Goal: Information Seeking & Learning: Learn about a topic

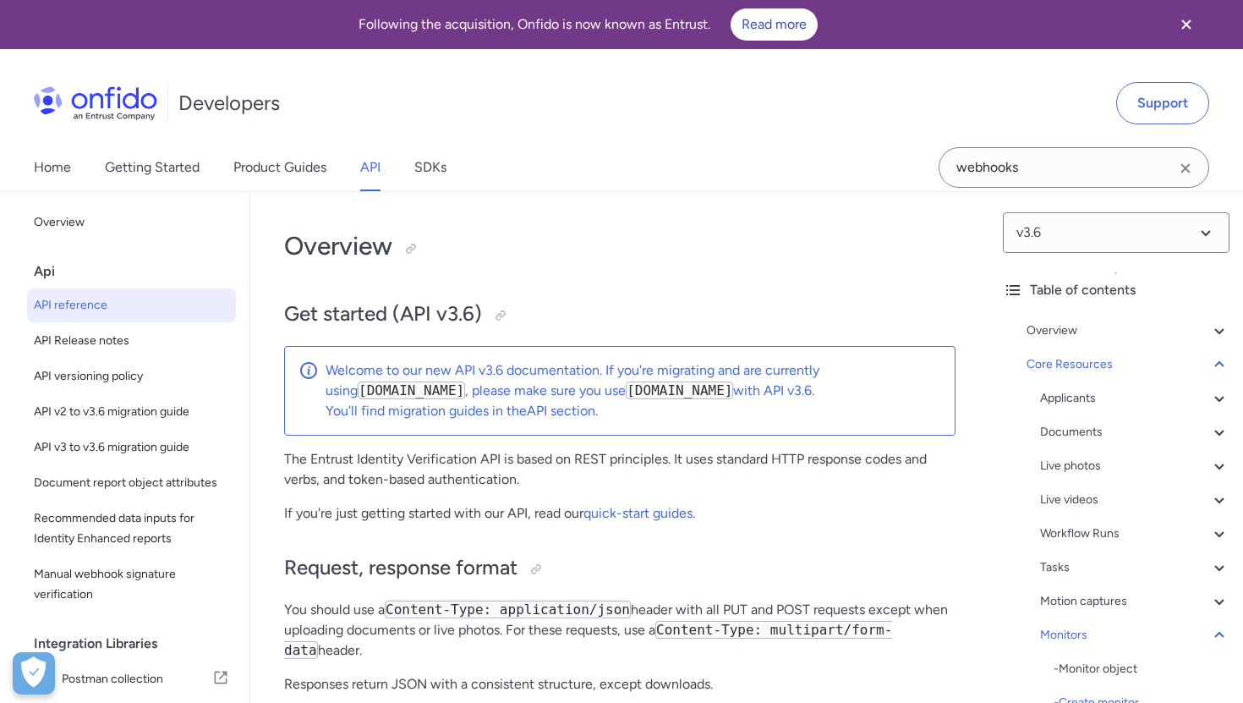
select select "http"
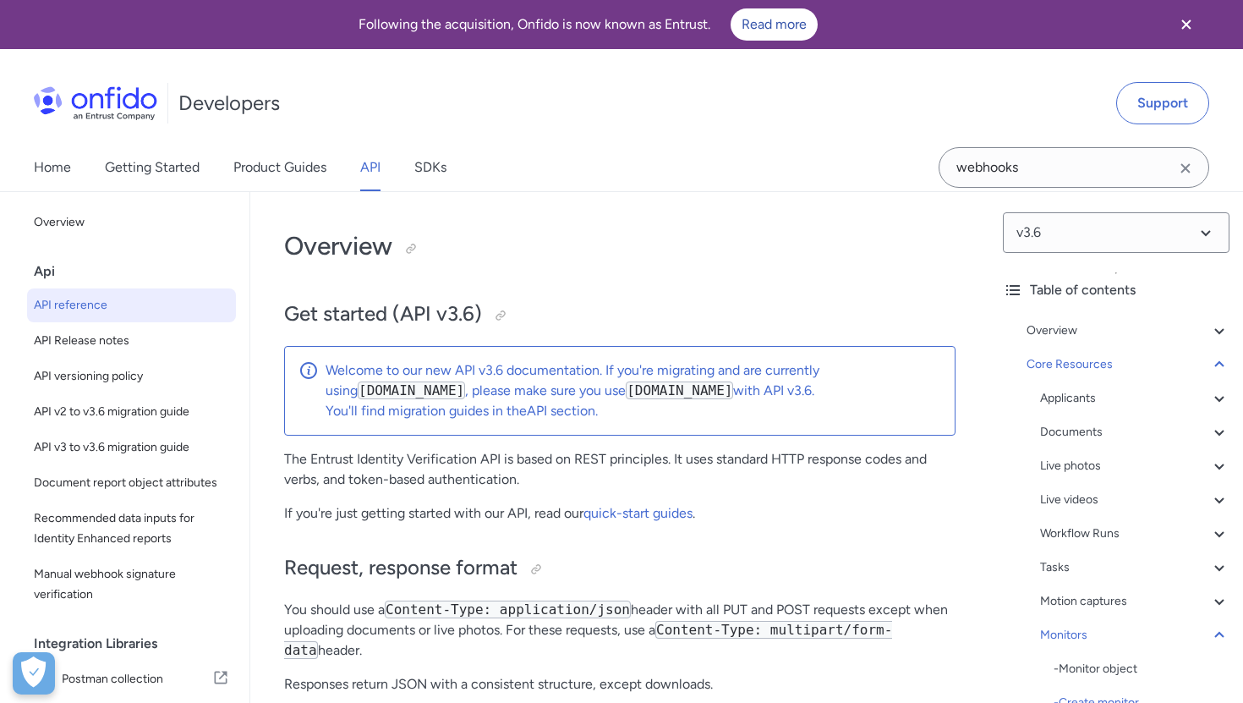
select select "http"
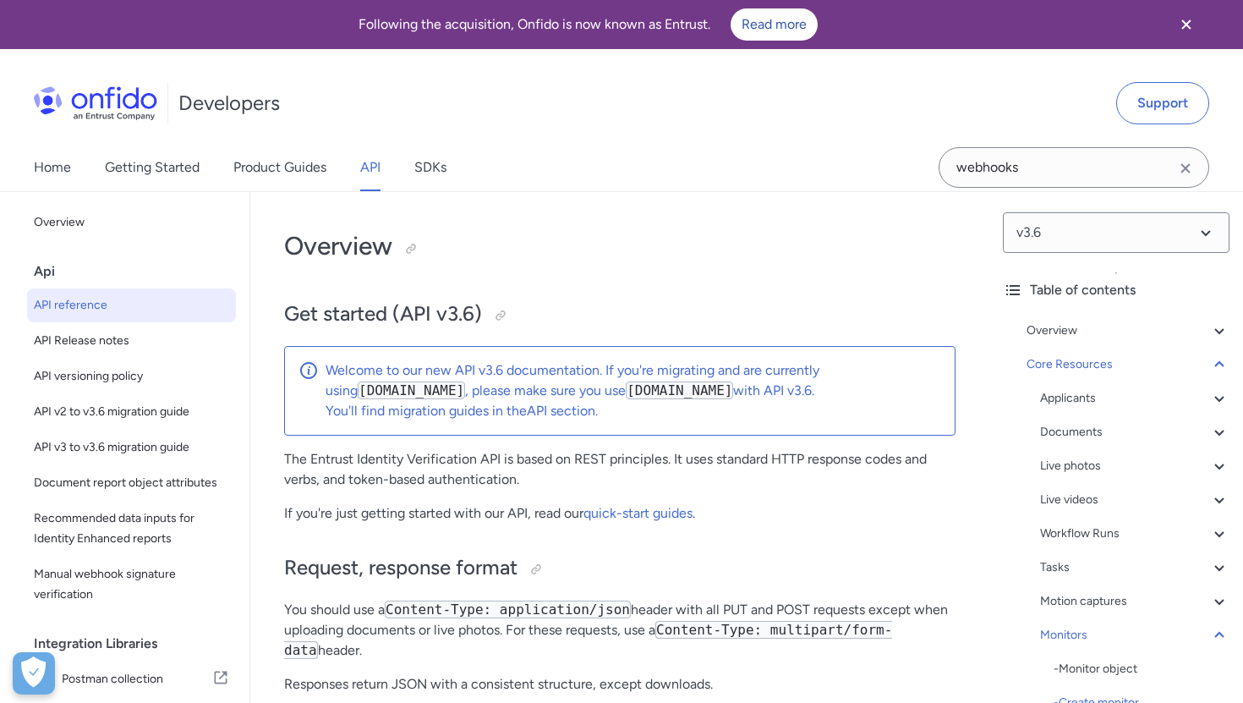
select select "http"
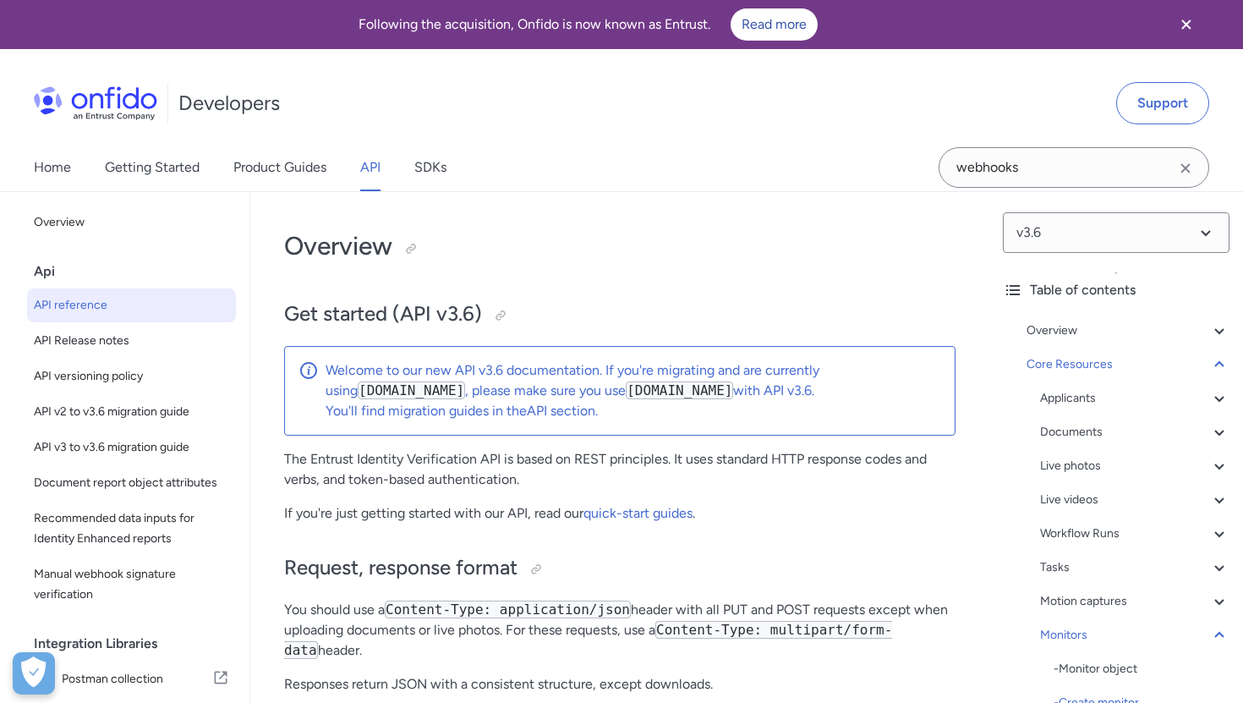
select select "http"
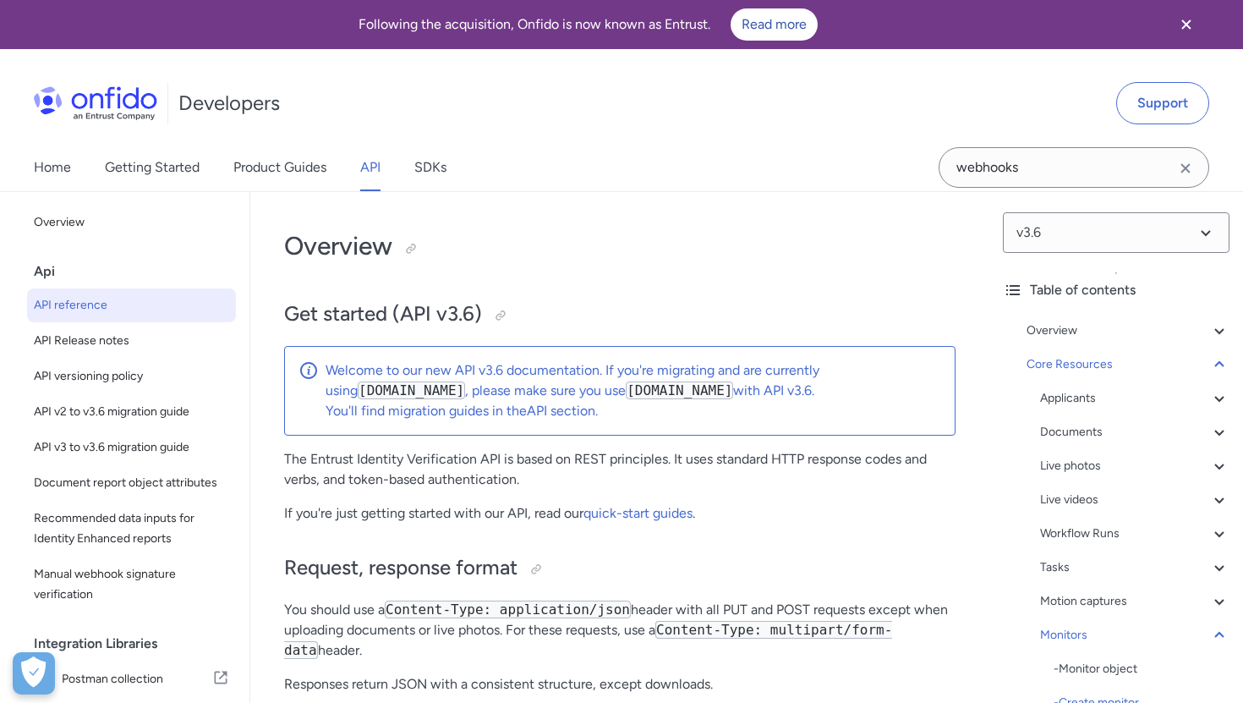
select select "http"
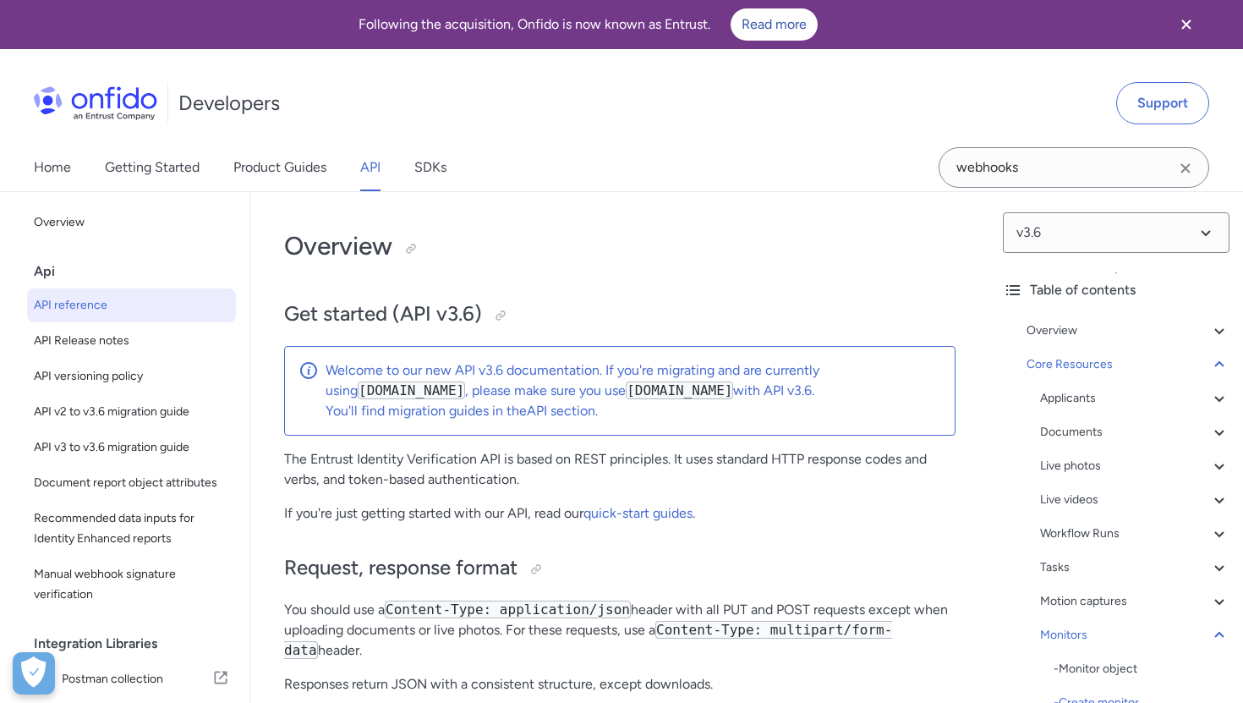
select select "http"
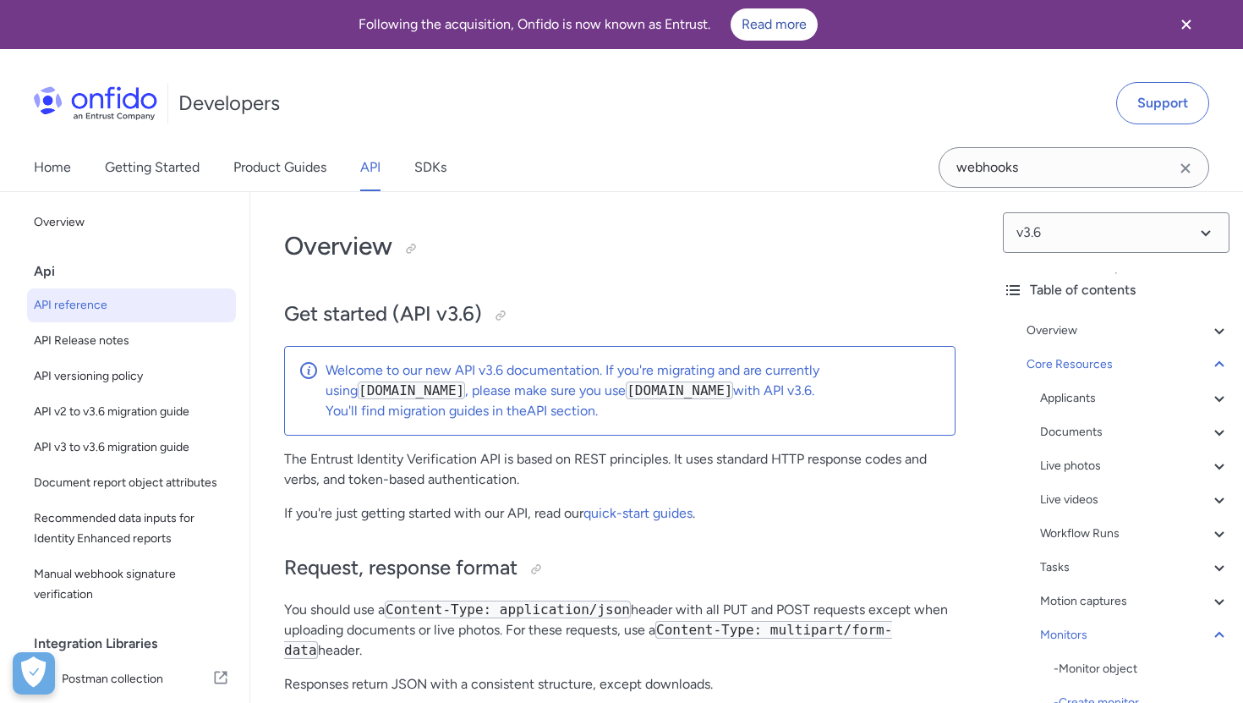
select select "http"
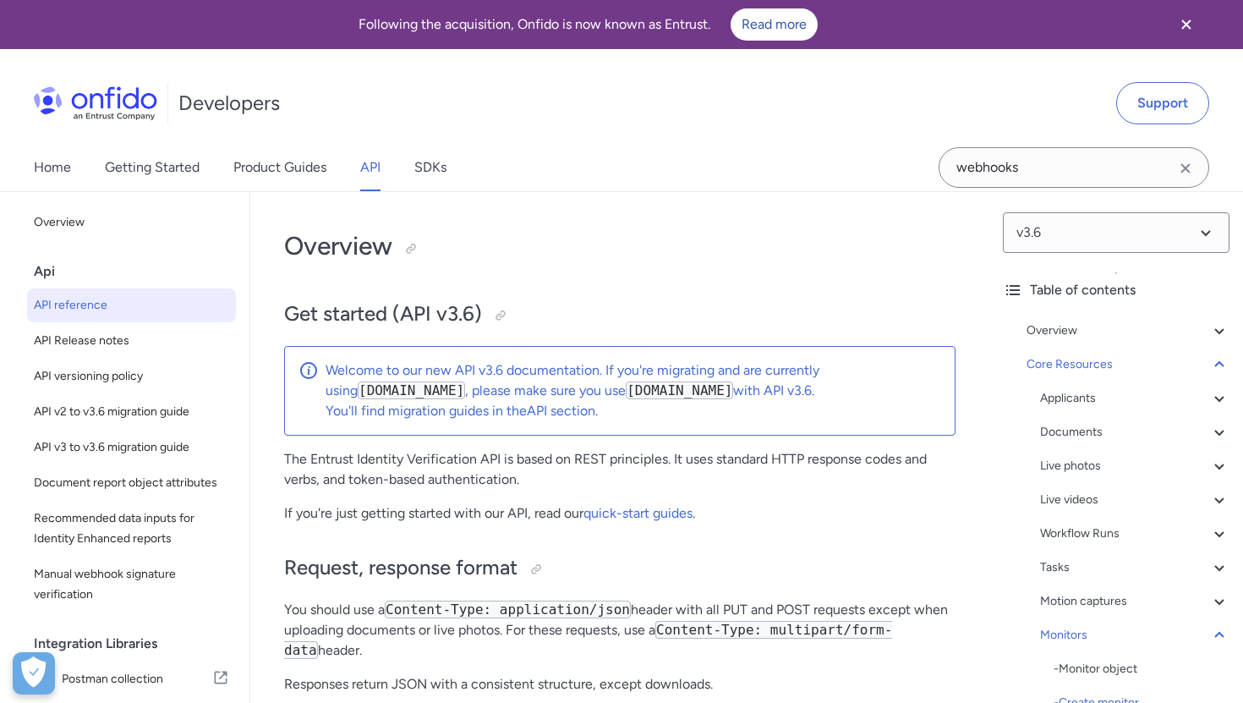
select select "http"
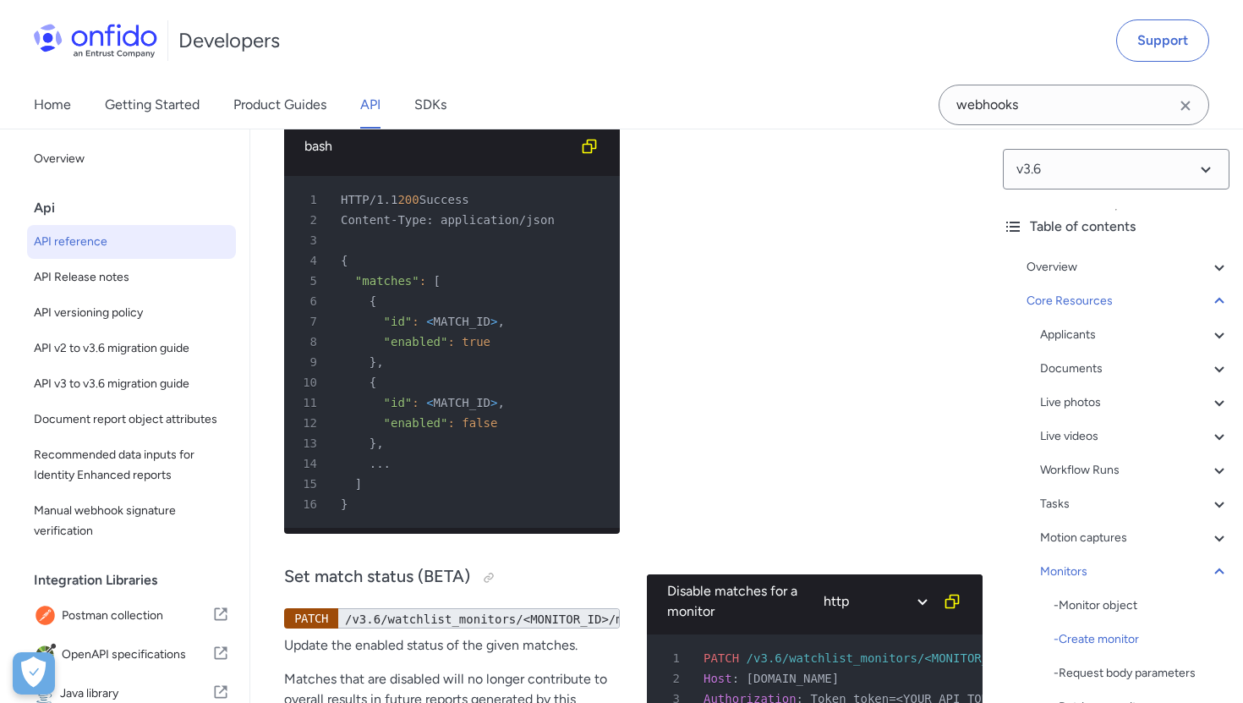
scroll to position [2, 0]
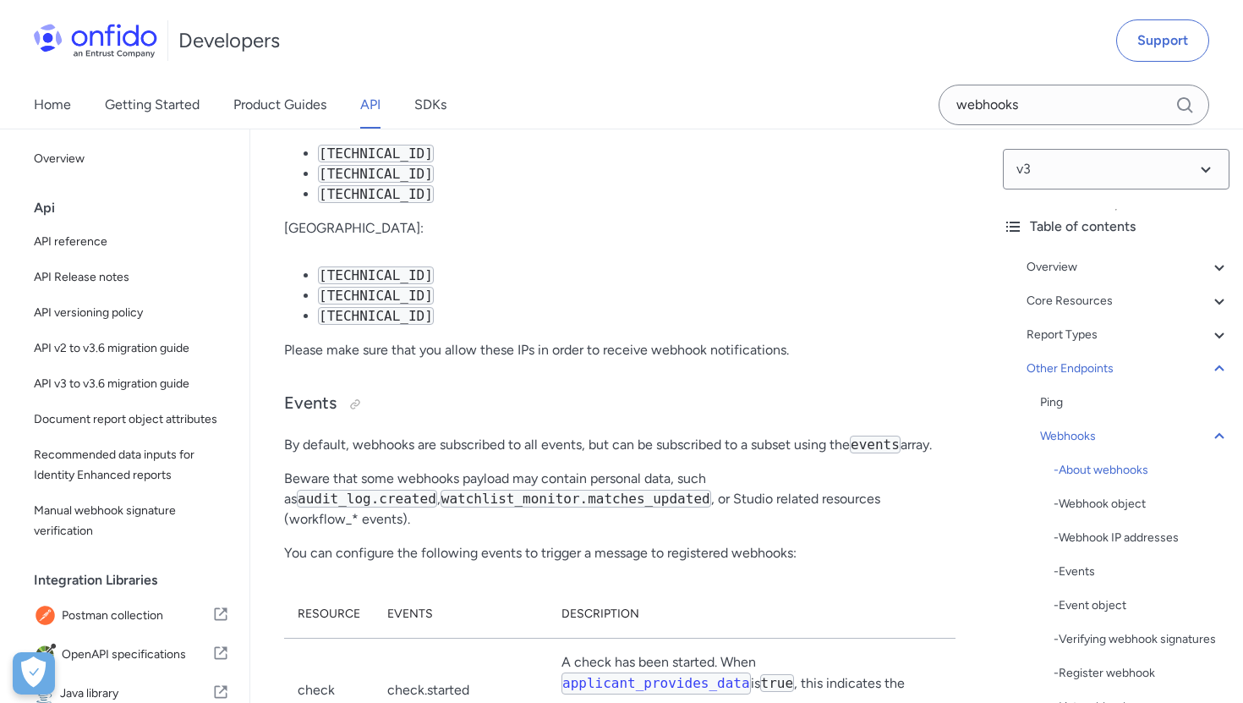
scroll to position [101584, 0]
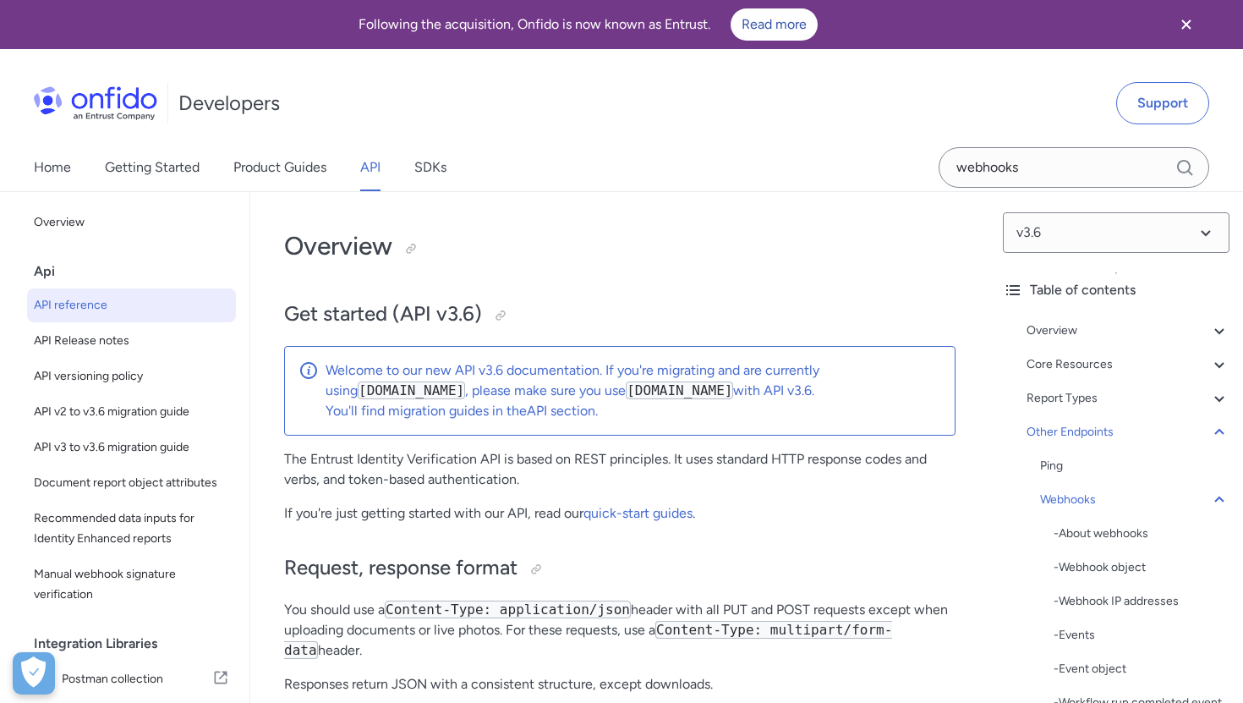
scroll to position [169495, 0]
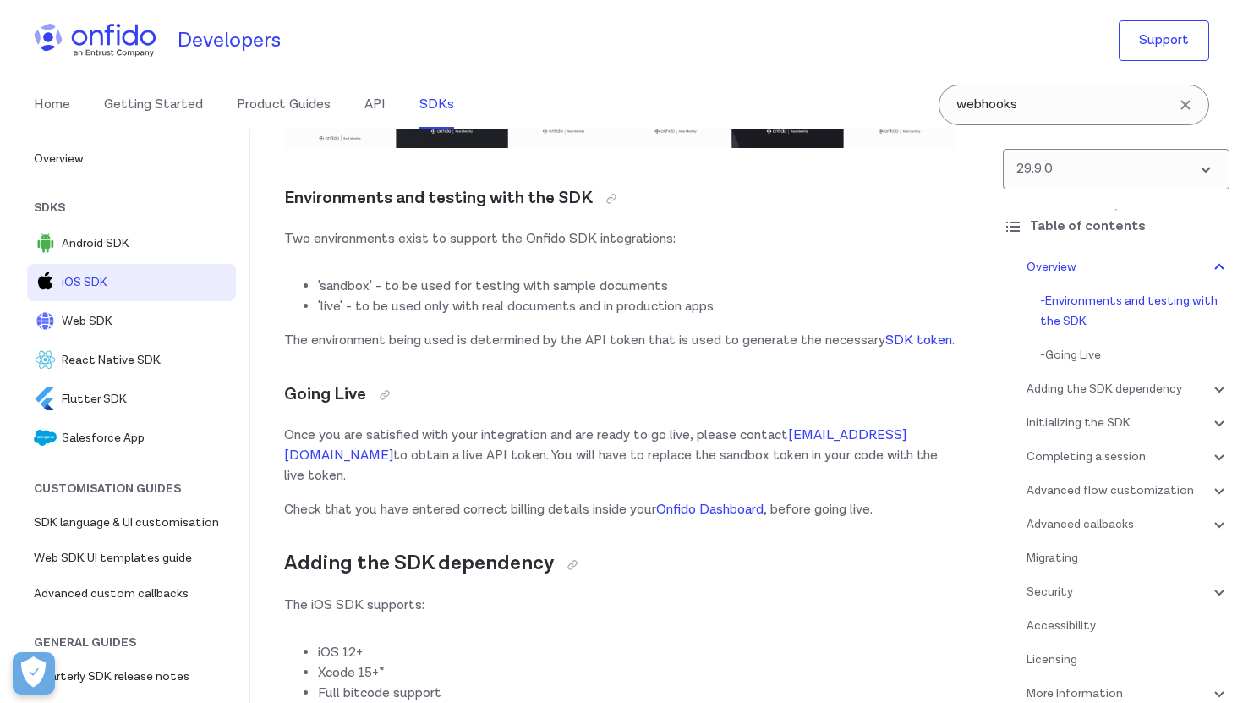
scroll to position [816, 0]
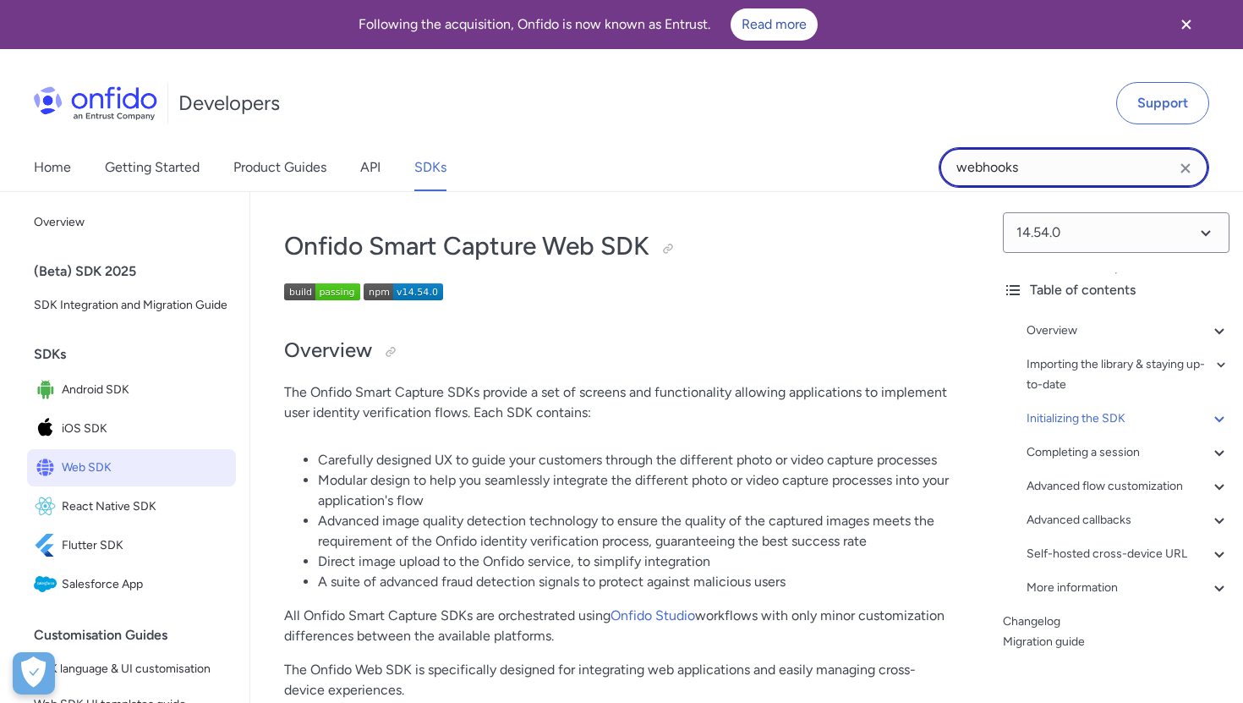
scroll to position [3346, 0]
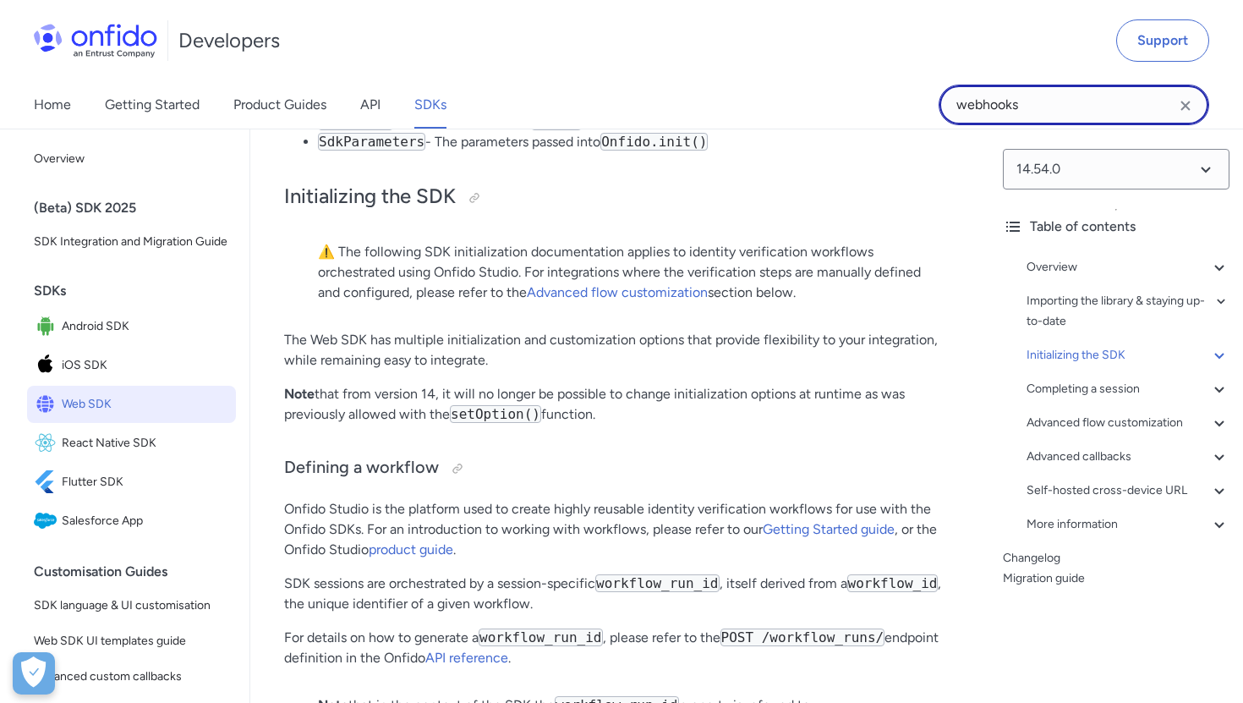
click at [1051, 108] on input "webhooks" at bounding box center [1074, 105] width 271 height 41
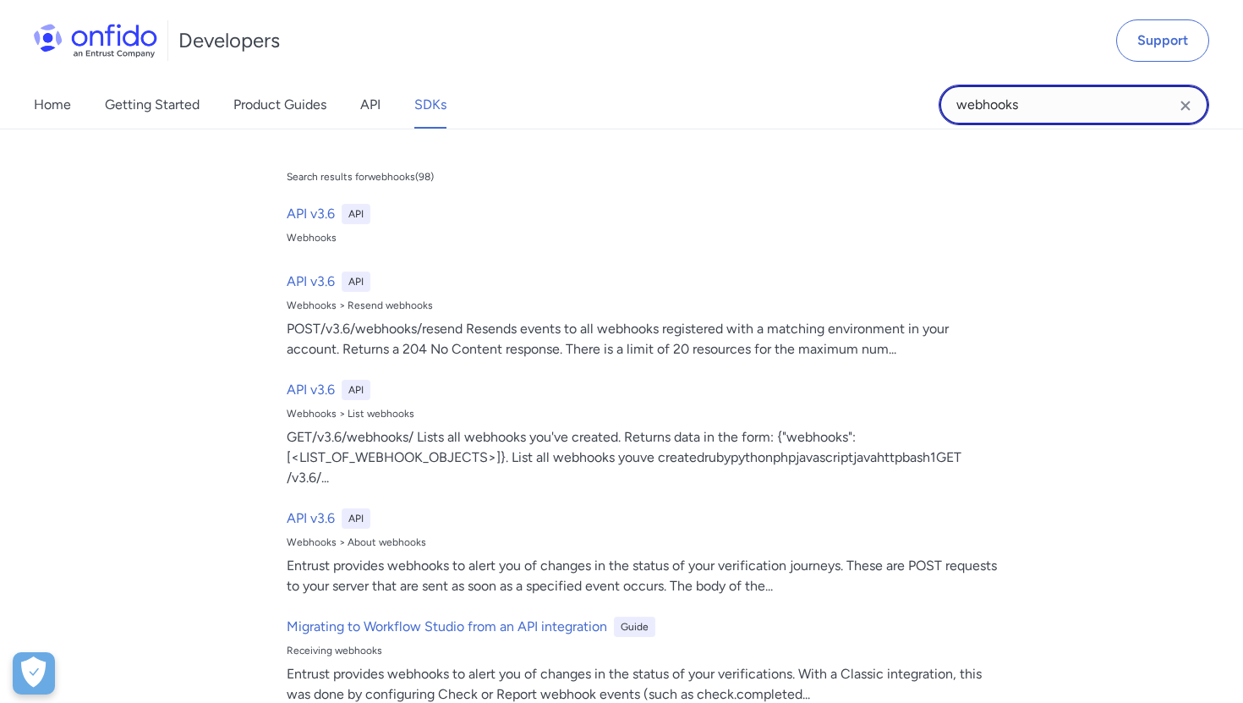
drag, startPoint x: 1058, startPoint y: 108, endPoint x: 877, endPoint y: 106, distance: 181.0
click at [876, 107] on div "Home Getting Started Product Guides API SDKs webhooks webhooks Search results f…" at bounding box center [621, 104] width 1243 height 47
type input "token"
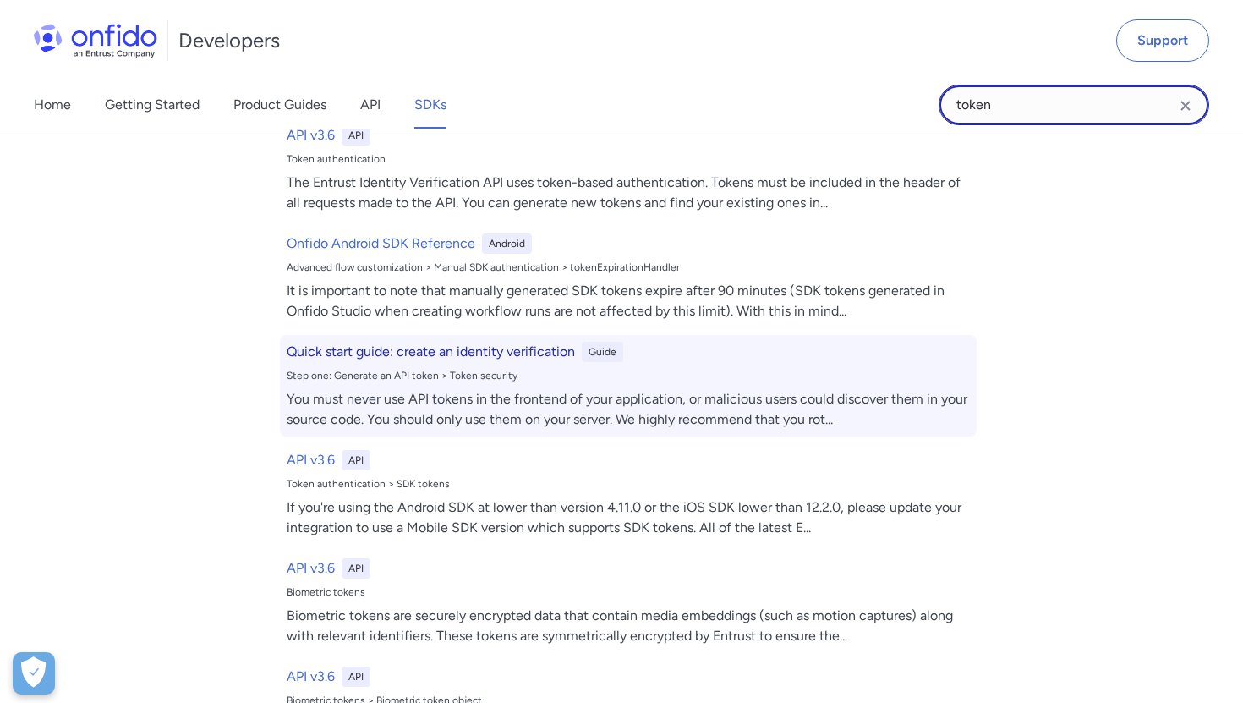
scroll to position [113, 0]
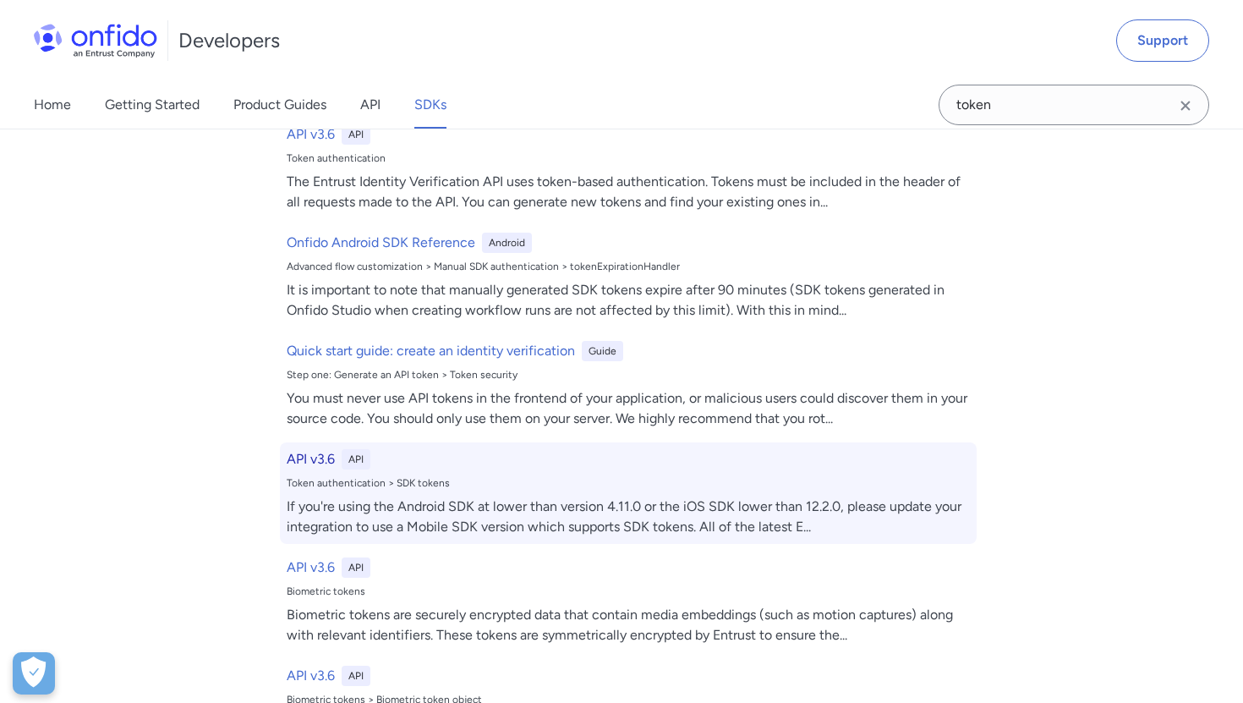
click at [482, 512] on div "If you're using the Android SDK at lower than version 4.11.0 or the iOS SDK low…" at bounding box center [628, 516] width 683 height 41
select select "http"
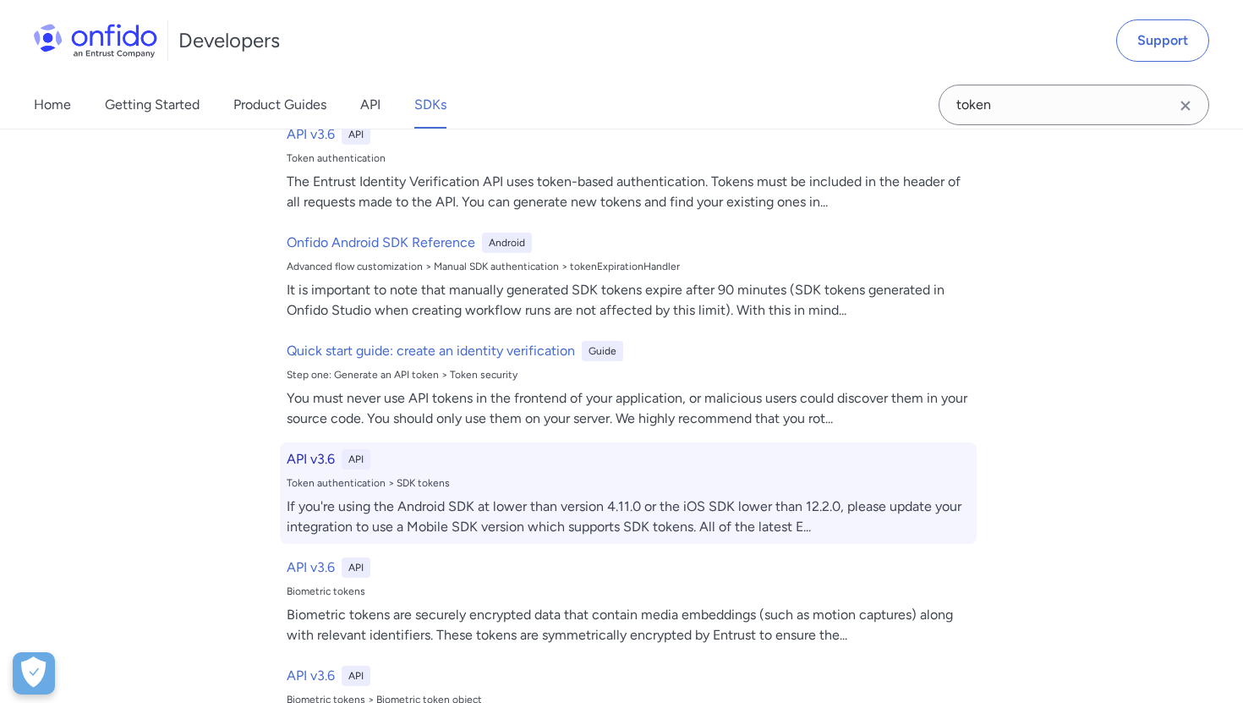
select select "http"
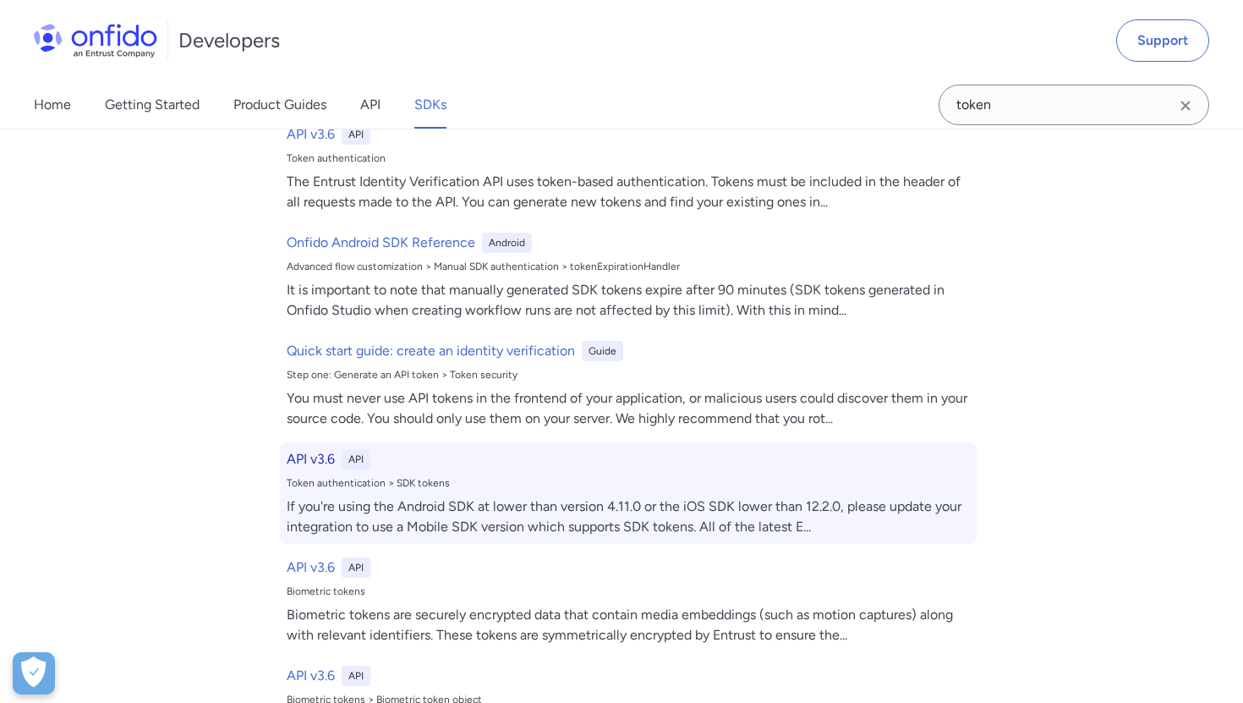
select select "http"
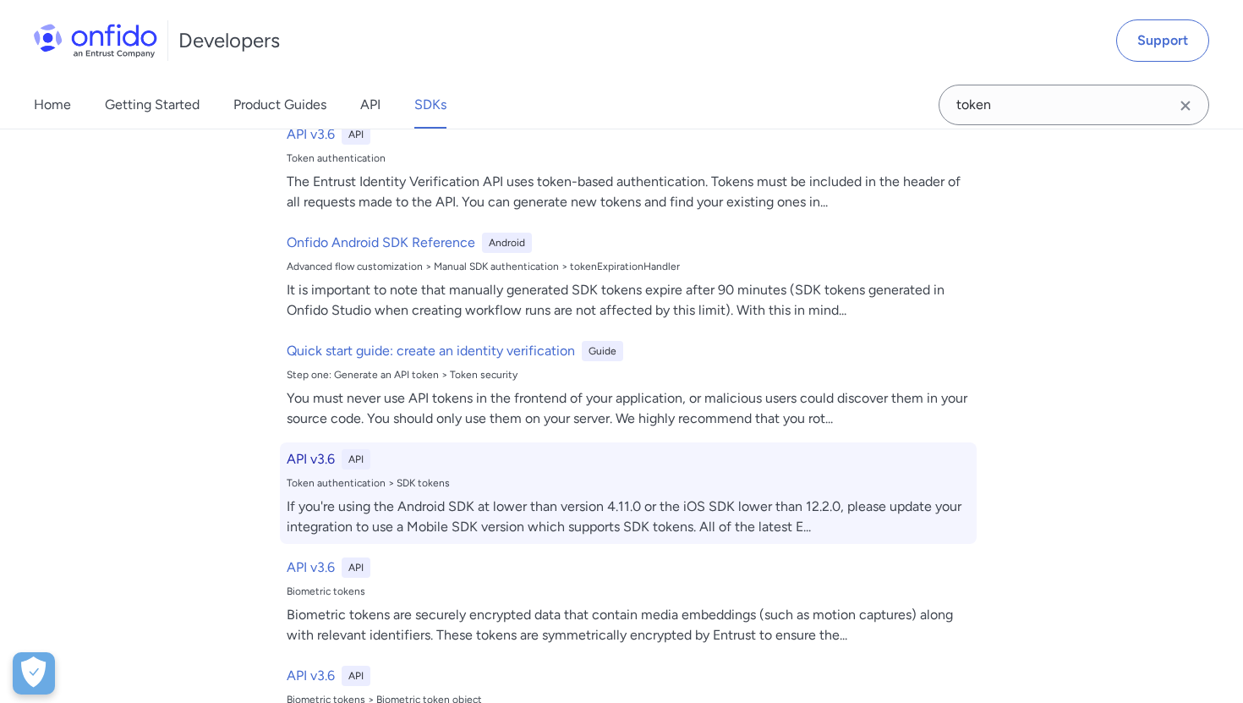
select select "http"
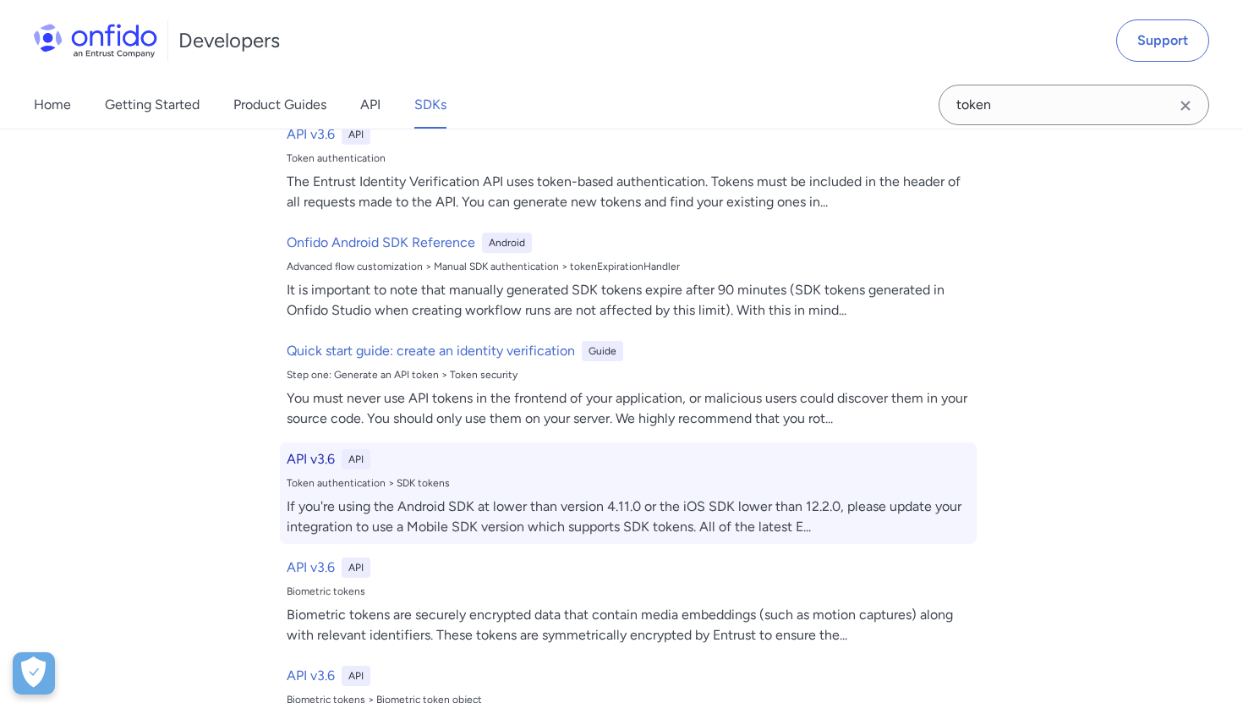
select select "http"
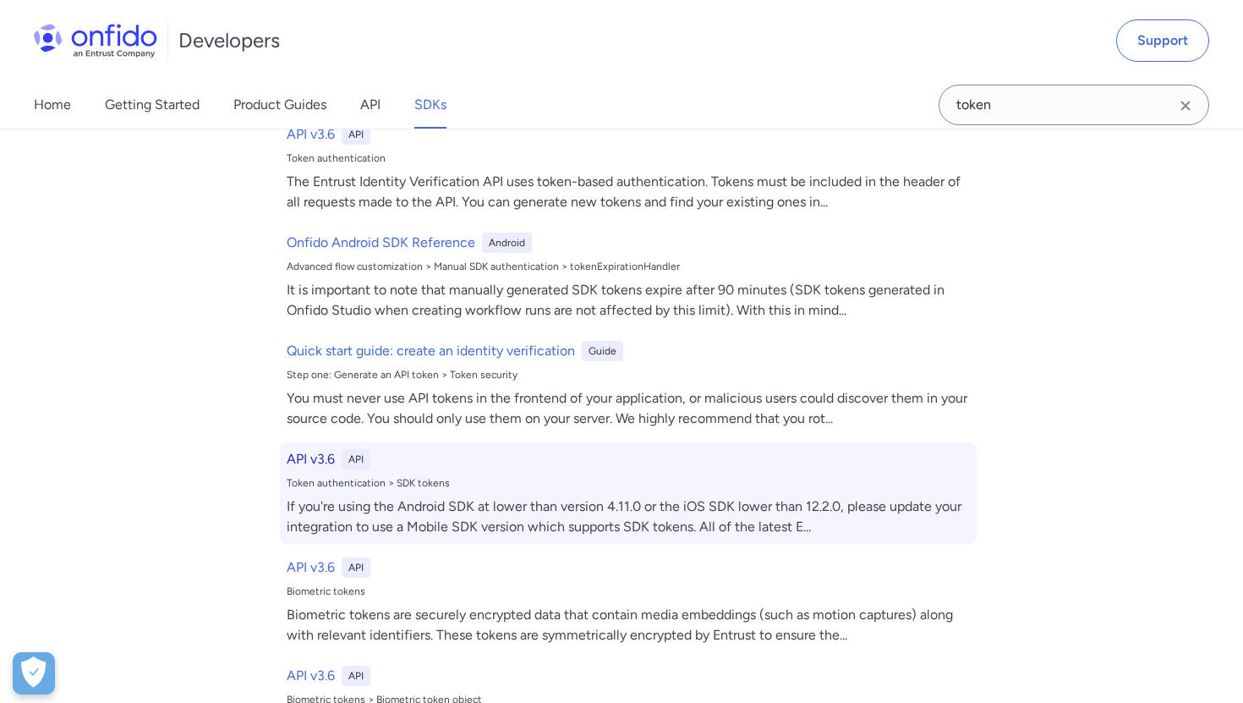
select select "http"
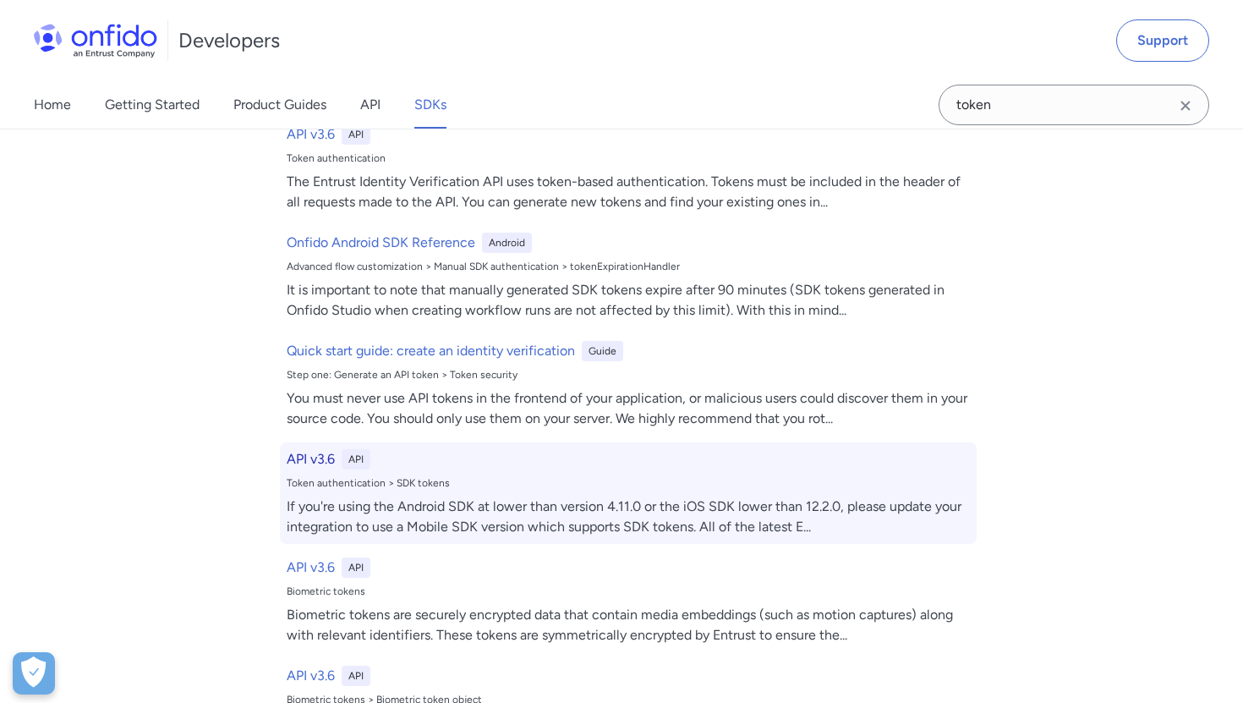
select select "http"
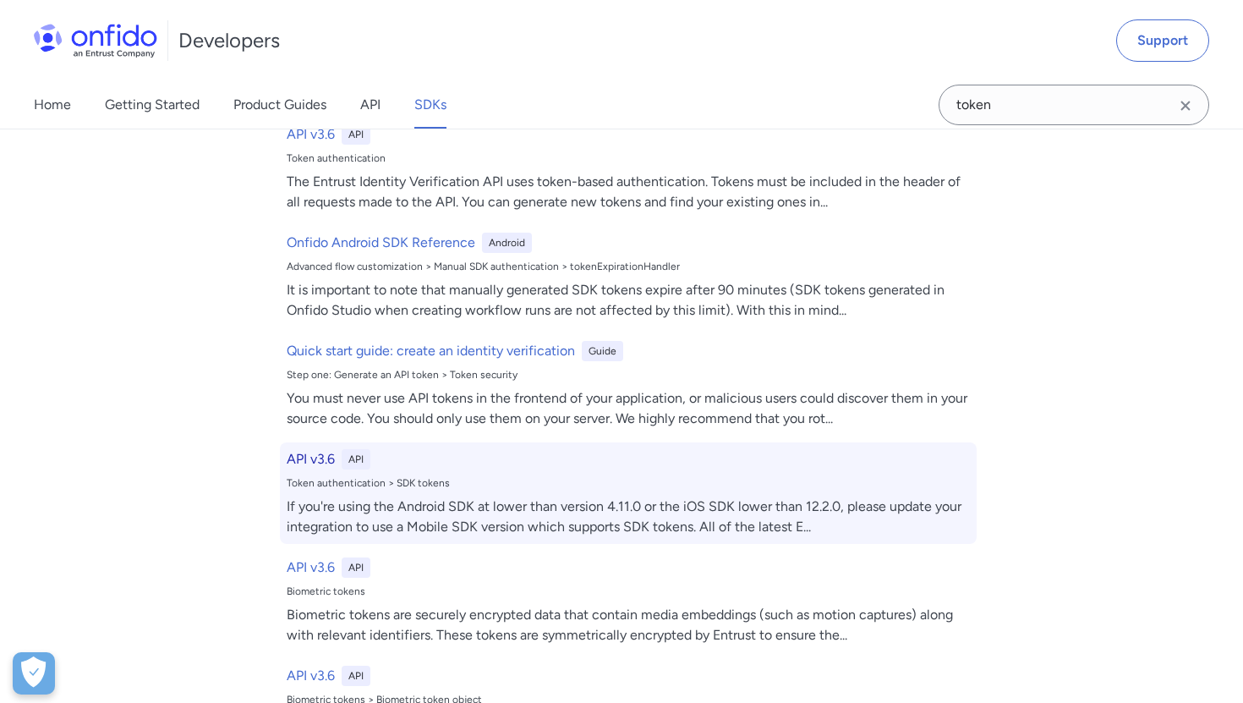
select select "http"
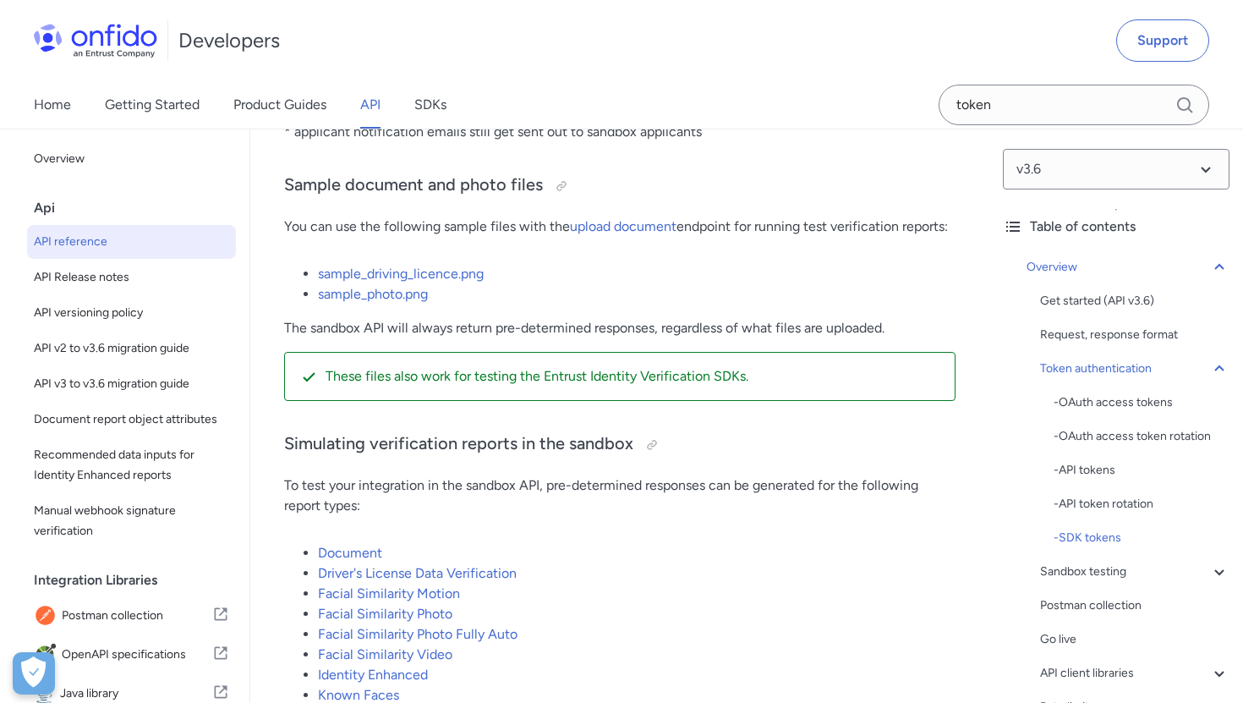
scroll to position [2273, 0]
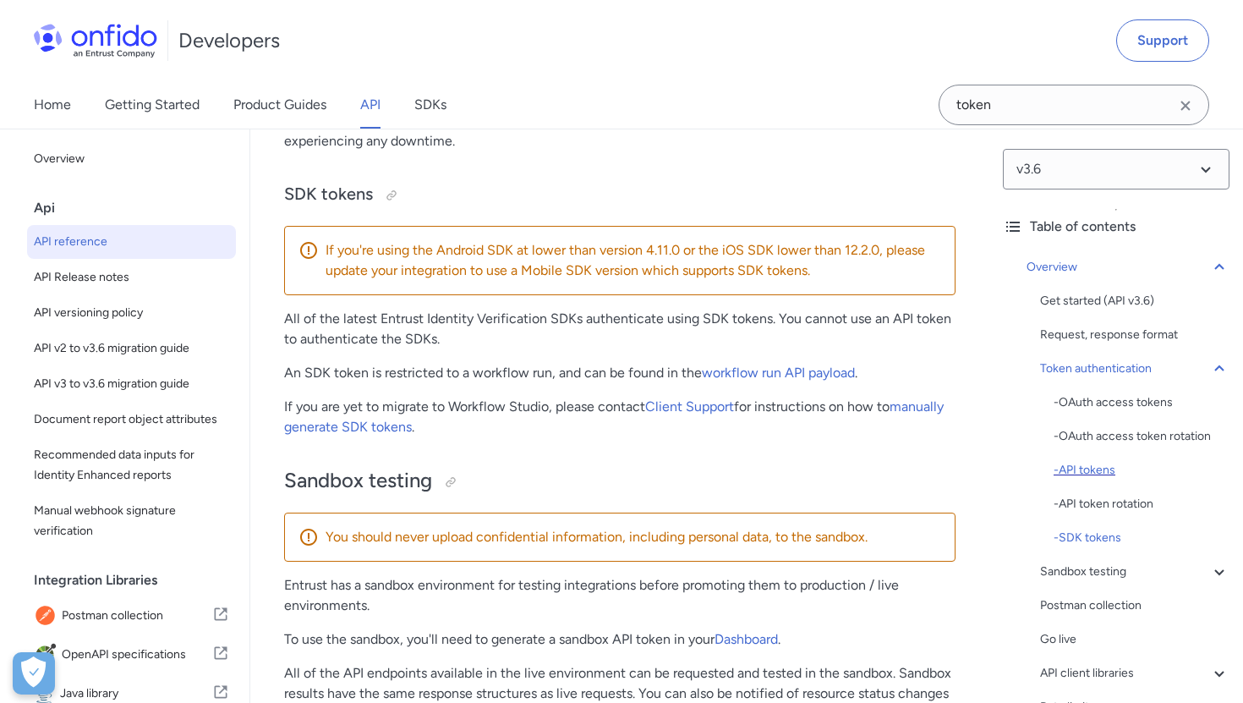
click at [1085, 471] on div "- API tokens" at bounding box center [1142, 470] width 176 height 20
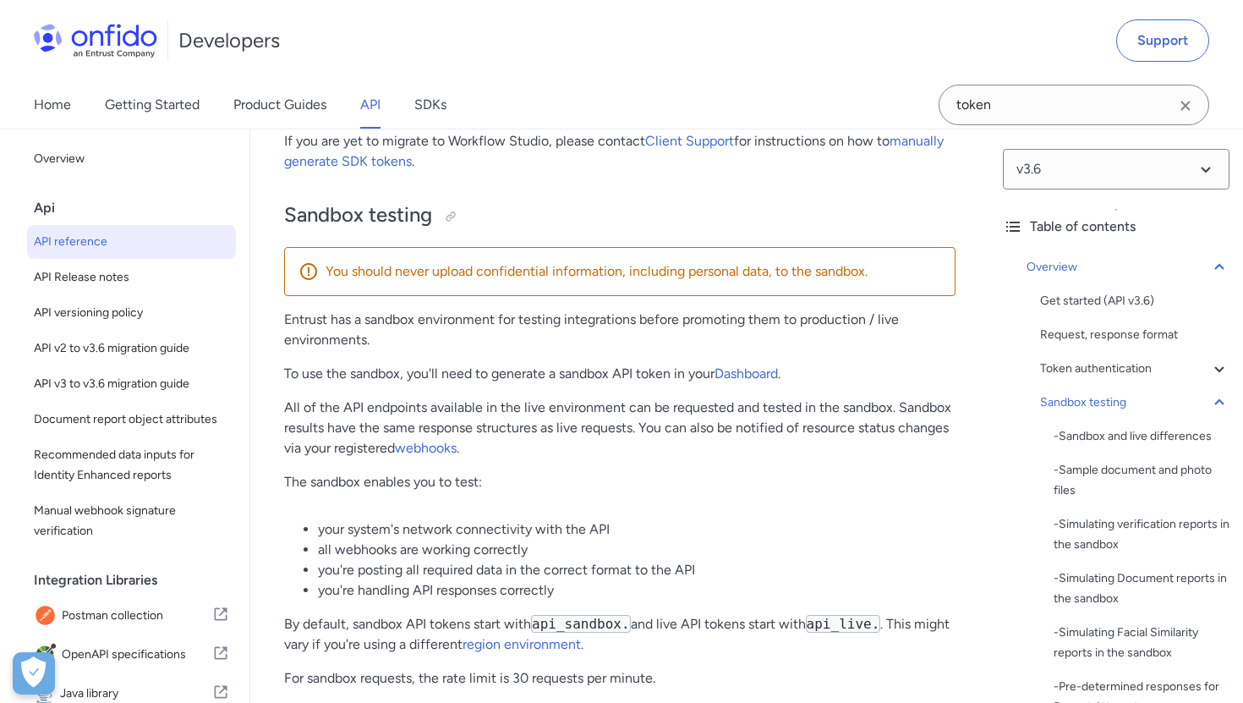
scroll to position [2532, 0]
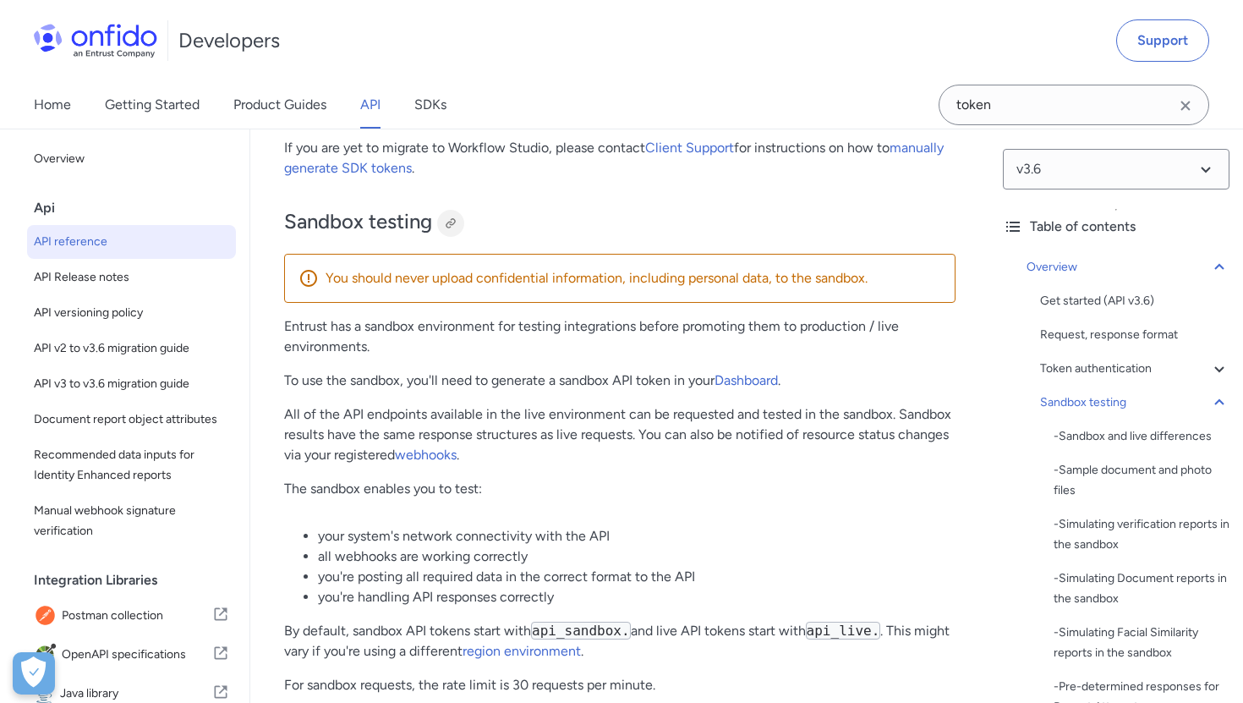
click at [445, 216] on div at bounding box center [450, 223] width 27 height 27
